Goal: Information Seeking & Learning: Learn about a topic

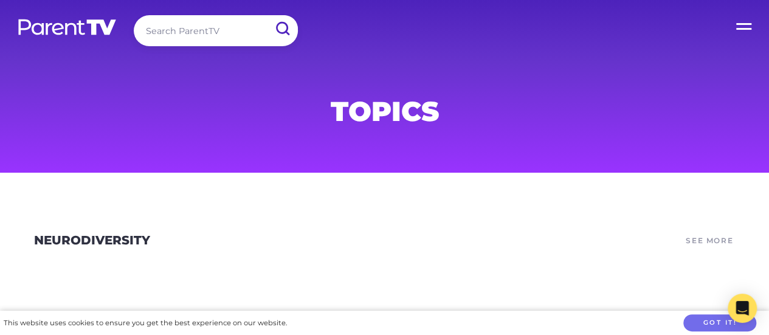
click at [753, 25] on label "Open Menu" at bounding box center [745, 24] width 49 height 49
click at [0, 0] on input "Open Menu" at bounding box center [0, 0] width 0 height 0
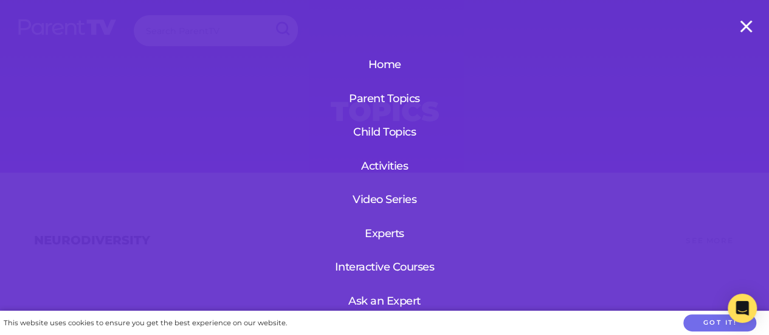
click at [422, 259] on link "Interactive Courses" at bounding box center [385, 267] width 112 height 32
